Goal: Information Seeking & Learning: Learn about a topic

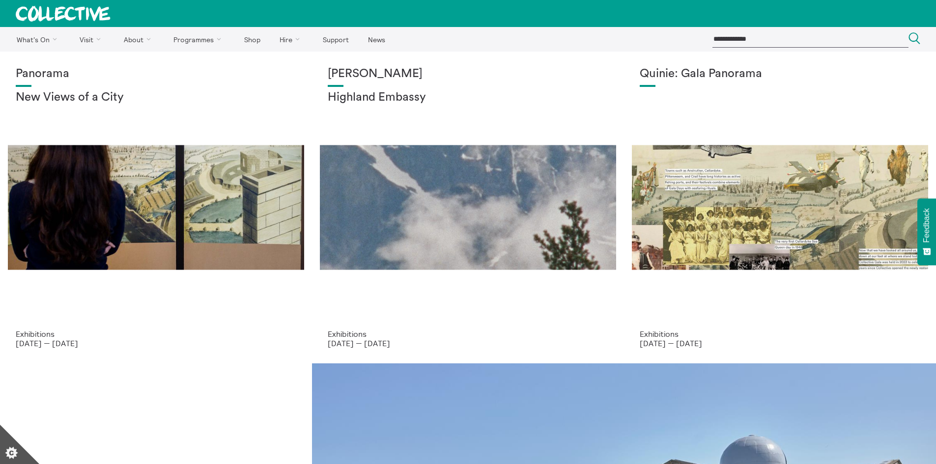
drag, startPoint x: 171, startPoint y: 331, endPoint x: 186, endPoint y: 417, distance: 87.3
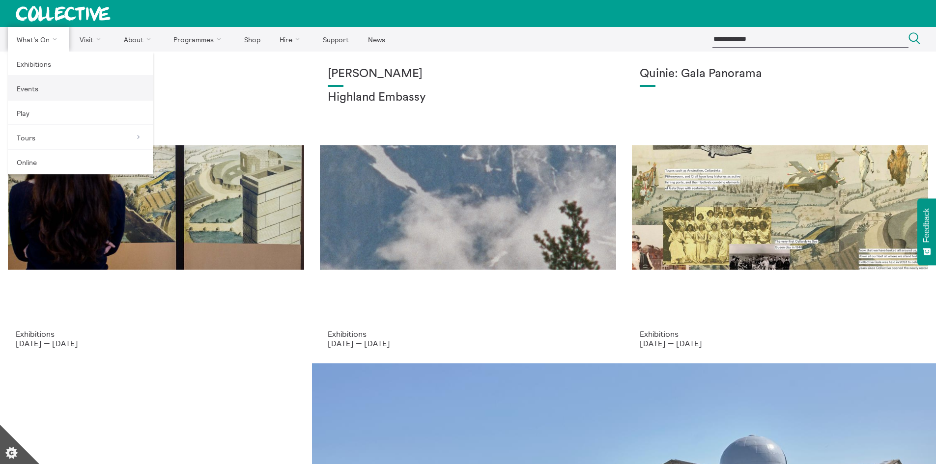
click at [25, 82] on link "Events" at bounding box center [80, 88] width 145 height 25
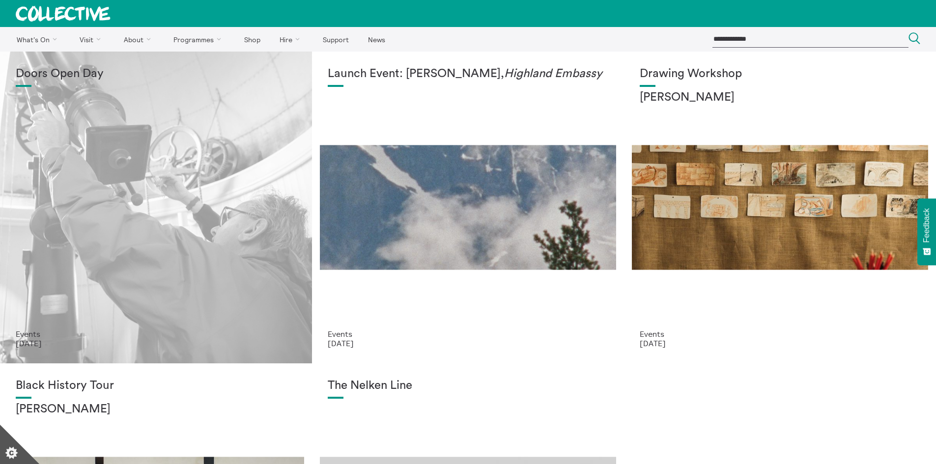
click at [89, 184] on div "Doors Open Day" at bounding box center [156, 198] width 281 height 262
